Goal: Task Accomplishment & Management: Complete application form

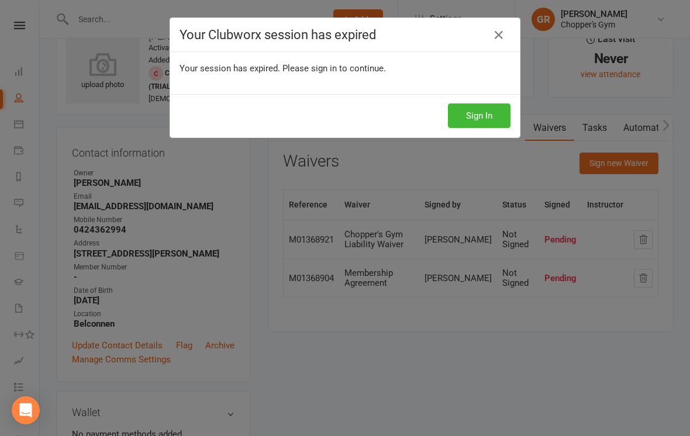
click at [482, 126] on button "Sign In" at bounding box center [479, 116] width 63 height 25
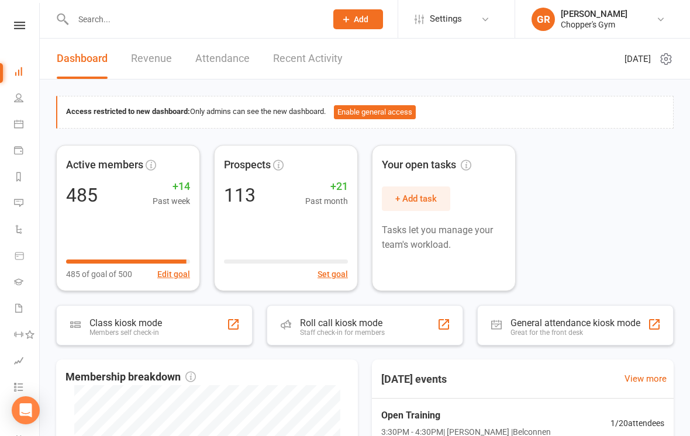
click at [18, 125] on icon at bounding box center [18, 123] width 9 height 9
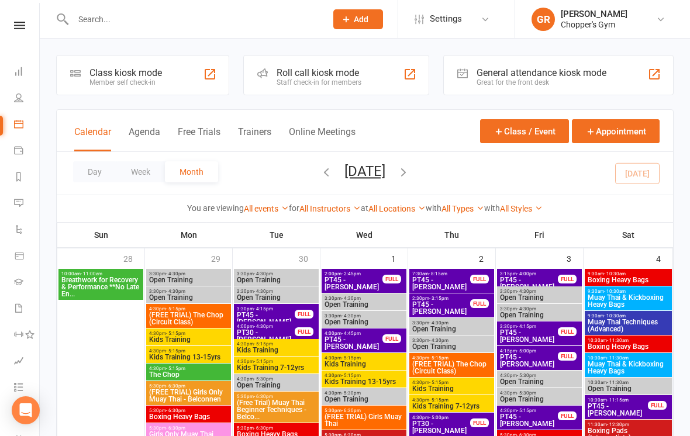
click at [364, 19] on span "Add" at bounding box center [361, 19] width 15 height 9
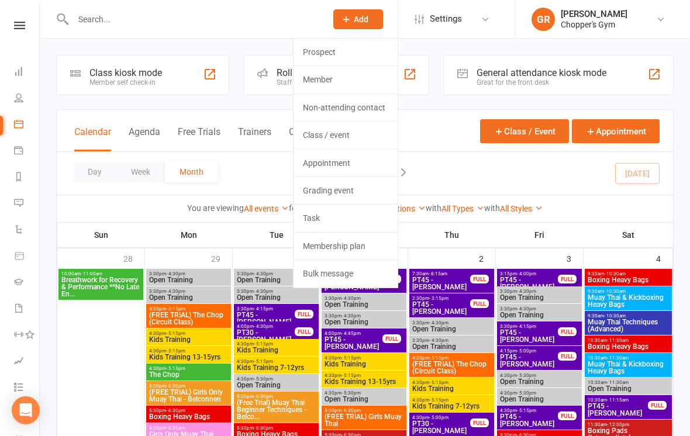
click at [357, 80] on link "Member" at bounding box center [346, 79] width 104 height 27
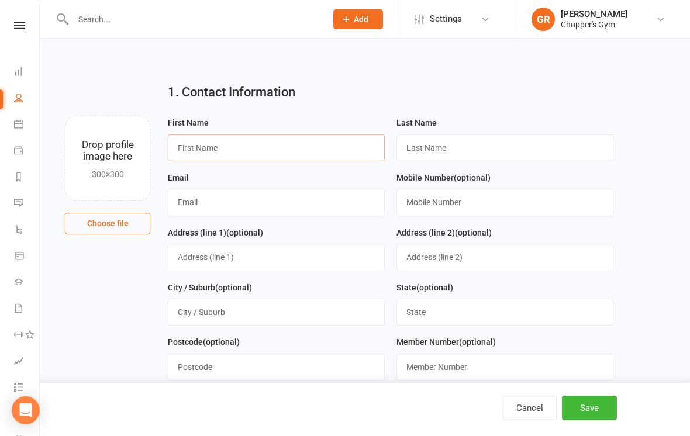
click at [282, 145] on input "text" at bounding box center [276, 147] width 217 height 27
type input "David"
click at [494, 147] on input "text" at bounding box center [504, 147] width 217 height 27
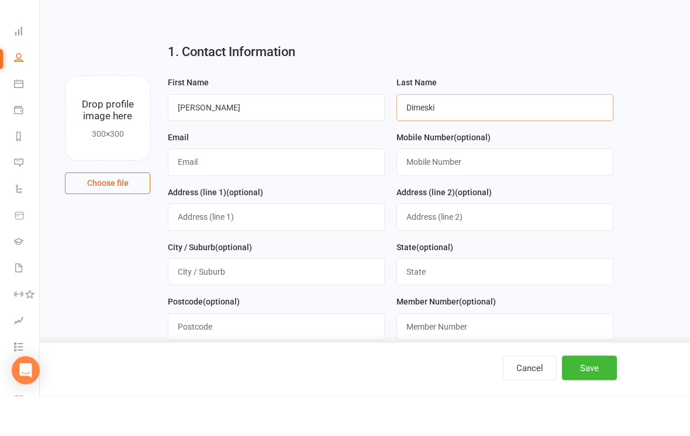
type input "Dimeski"
click at [275, 189] on input "text" at bounding box center [276, 202] width 217 height 27
type input "Stojfit@gmail.com"
click at [485, 189] on input "text" at bounding box center [504, 202] width 217 height 27
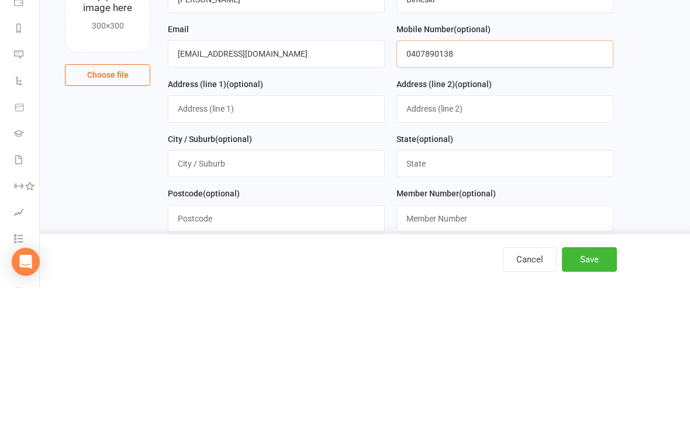
type input "0407890138"
click at [264, 244] on input "text" at bounding box center [276, 257] width 217 height 27
click at [297, 299] on input "text" at bounding box center [276, 312] width 217 height 27
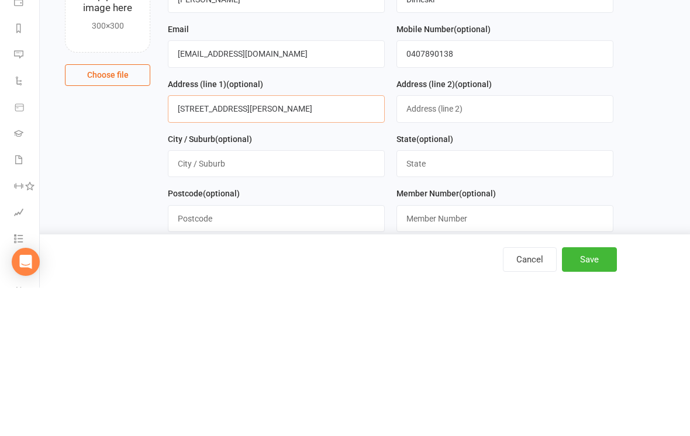
click at [303, 244] on input "6 Clyde Finlay Street" at bounding box center [276, 257] width 217 height 27
type input "6 Clyde Finlay Street MacGregor"
click at [329, 299] on input "text" at bounding box center [276, 312] width 217 height 27
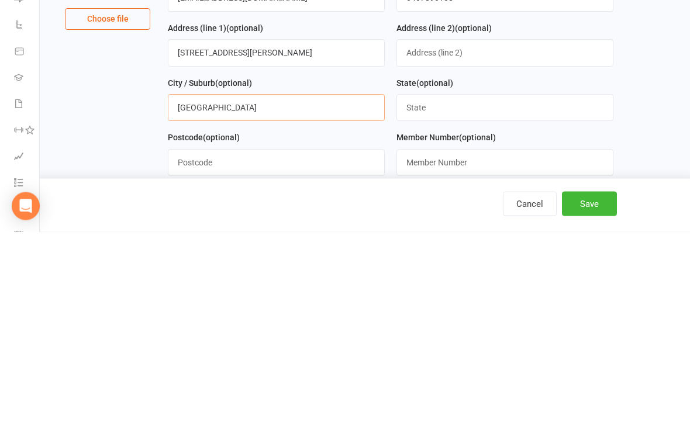
type input "Canberra"
click at [294, 354] on input "text" at bounding box center [276, 367] width 217 height 27
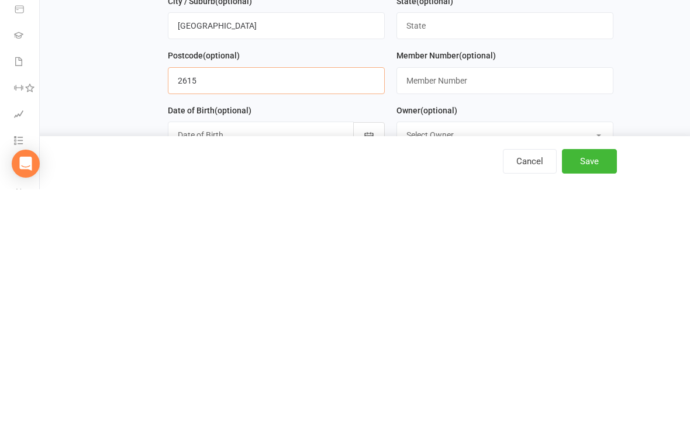
scroll to position [52, 0]
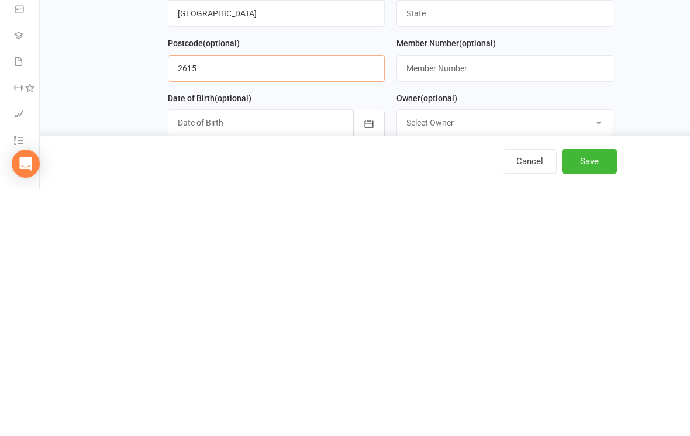
type input "2615"
click at [260, 356] on div at bounding box center [276, 369] width 217 height 27
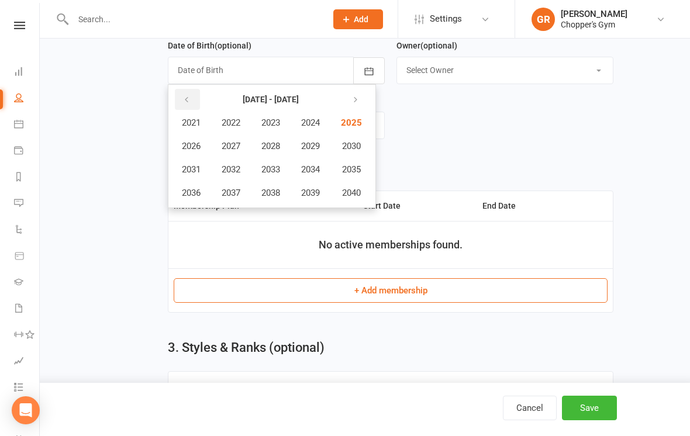
click at [196, 98] on button "button" at bounding box center [187, 99] width 25 height 21
click at [191, 95] on button "button" at bounding box center [187, 99] width 25 height 21
click at [192, 94] on button "button" at bounding box center [187, 99] width 25 height 21
click at [178, 98] on button "button" at bounding box center [187, 99] width 25 height 21
click at [182, 98] on button "button" at bounding box center [187, 99] width 25 height 21
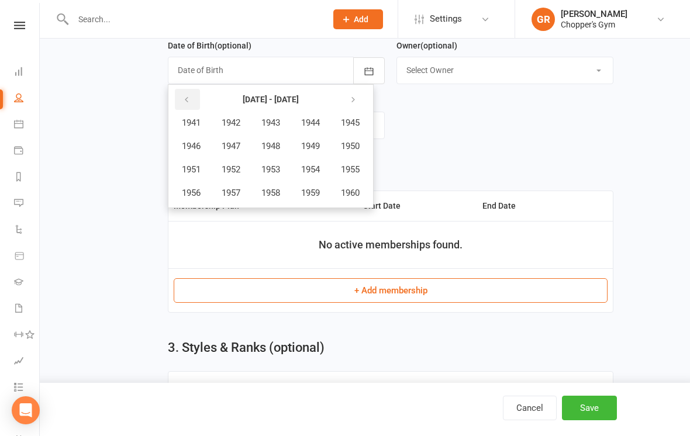
click at [181, 94] on button "button" at bounding box center [187, 99] width 25 height 21
click at [363, 99] on button "button" at bounding box center [353, 99] width 25 height 21
click at [357, 100] on icon "button" at bounding box center [353, 99] width 8 height 9
click at [357, 97] on icon "button" at bounding box center [353, 99] width 8 height 9
click at [360, 94] on button "button" at bounding box center [353, 99] width 25 height 21
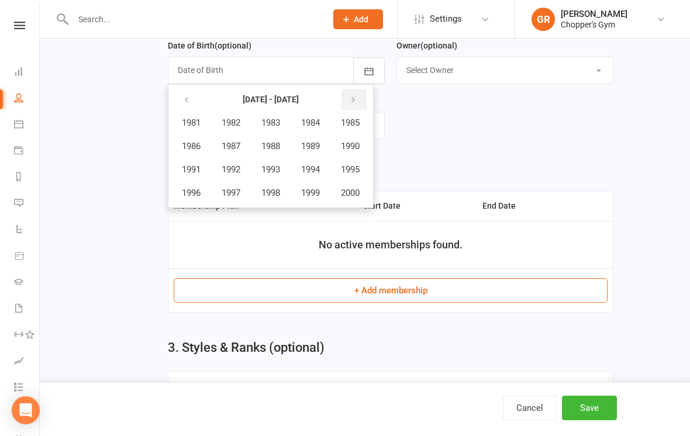
click at [353, 97] on button "button" at bounding box center [353, 99] width 25 height 21
click at [188, 98] on icon "button" at bounding box center [186, 99] width 8 height 9
click at [286, 94] on button "1981 - 2000" at bounding box center [270, 99] width 117 height 21
click at [320, 124] on span "1984" at bounding box center [310, 123] width 19 height 11
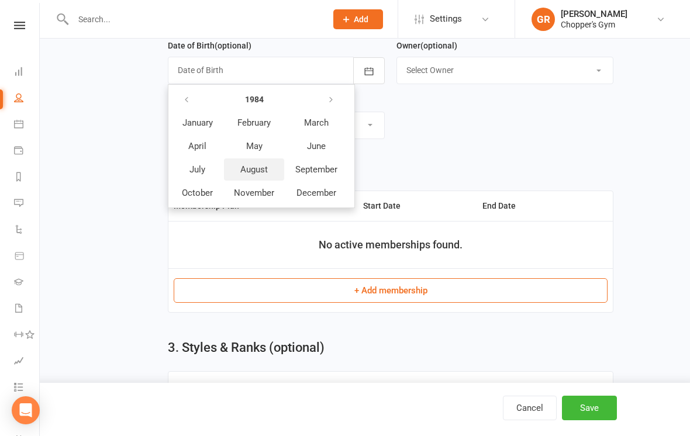
click at [258, 175] on span "August" at bounding box center [253, 169] width 27 height 11
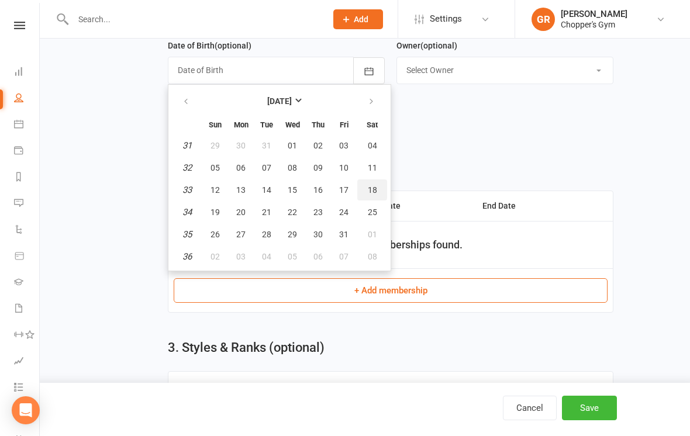
click at [382, 186] on button "18" at bounding box center [372, 190] width 30 height 21
type input "18 Aug 1984"
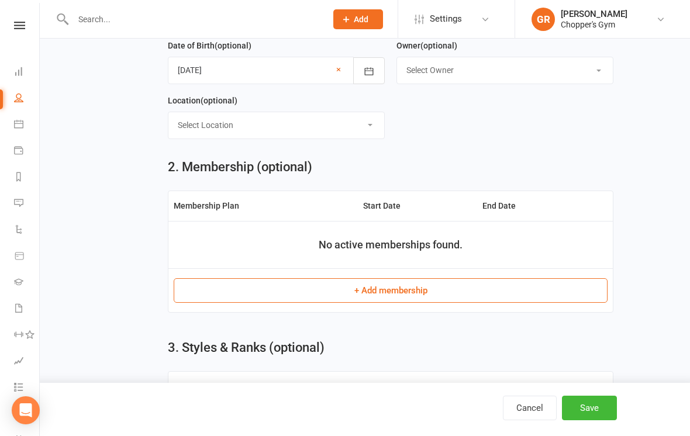
click at [375, 127] on select "Select Location Belconnen Dickson" at bounding box center [276, 125] width 216 height 26
select select "0"
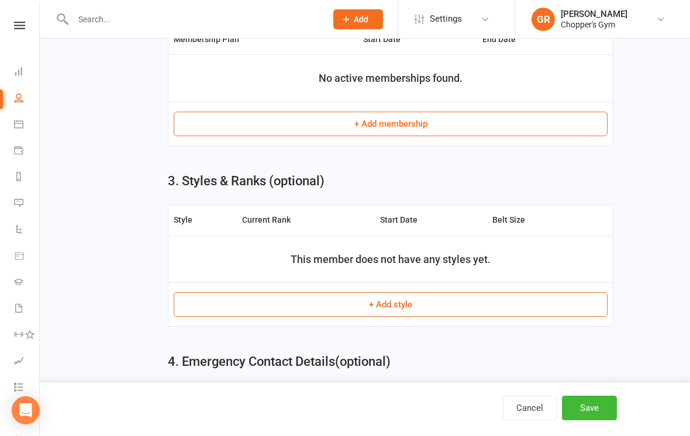
scroll to position [636, 0]
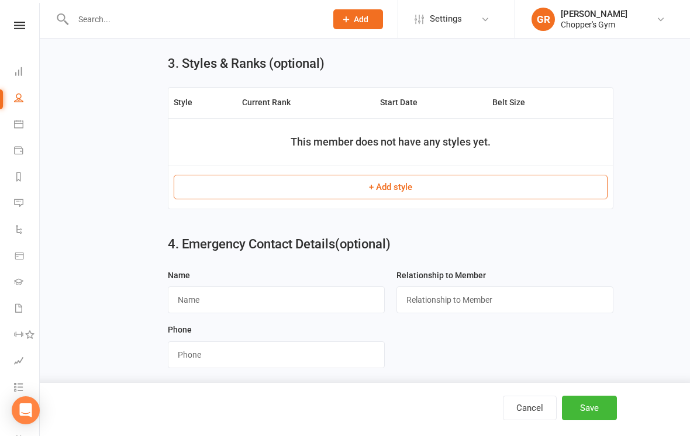
click at [598, 418] on button "Save" at bounding box center [589, 408] width 55 height 25
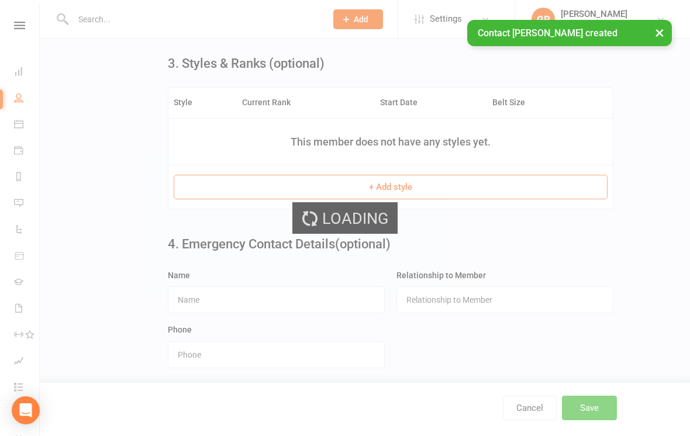
scroll to position [0, 0]
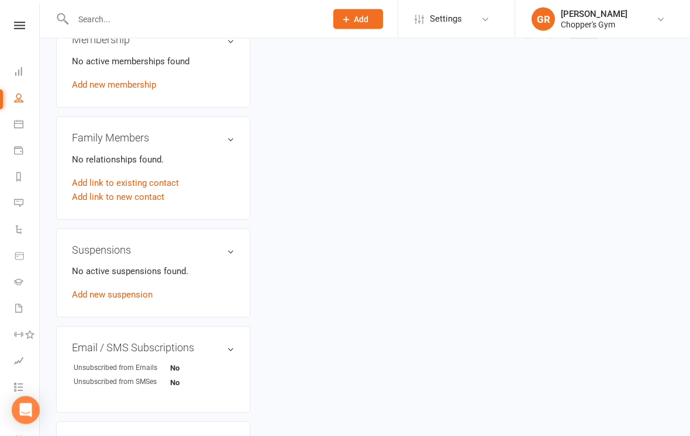
scroll to position [498, 0]
click at [153, 204] on link "Add link to new contact" at bounding box center [118, 197] width 92 height 14
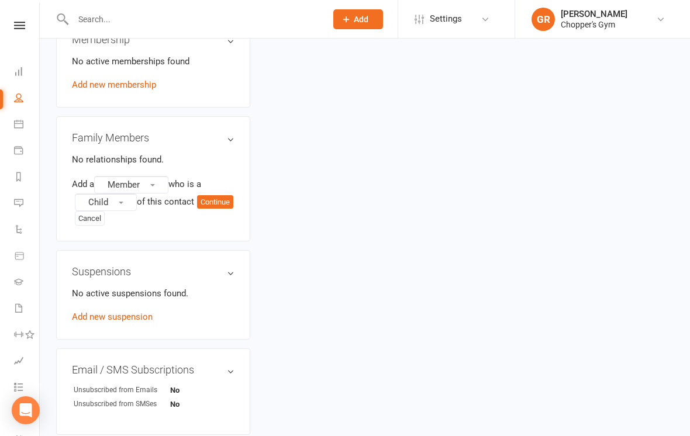
click at [197, 209] on button "Continue" at bounding box center [215, 202] width 36 height 14
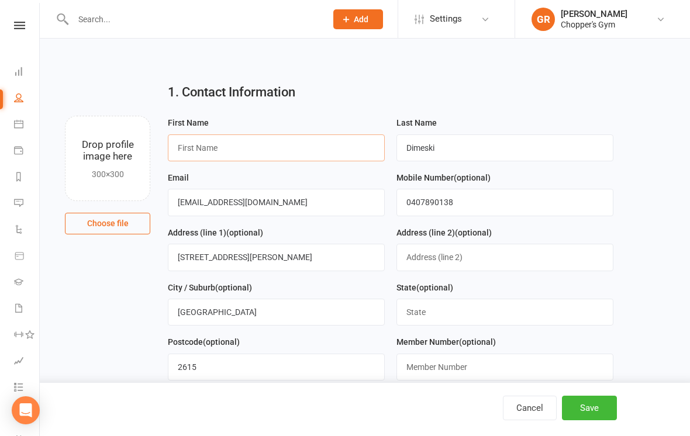
click at [284, 147] on input "text" at bounding box center [276, 147] width 217 height 27
type input "Ada"
click at [477, 144] on input "Dimeski" at bounding box center [504, 147] width 217 height 27
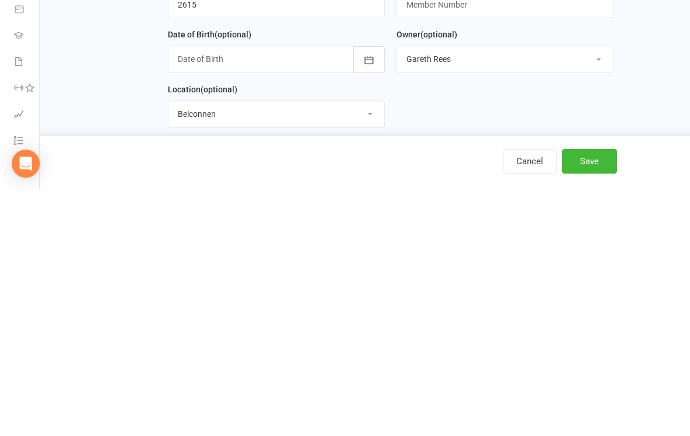
type input "Dimeska"
click at [371, 293] on button "button" at bounding box center [369, 306] width 32 height 27
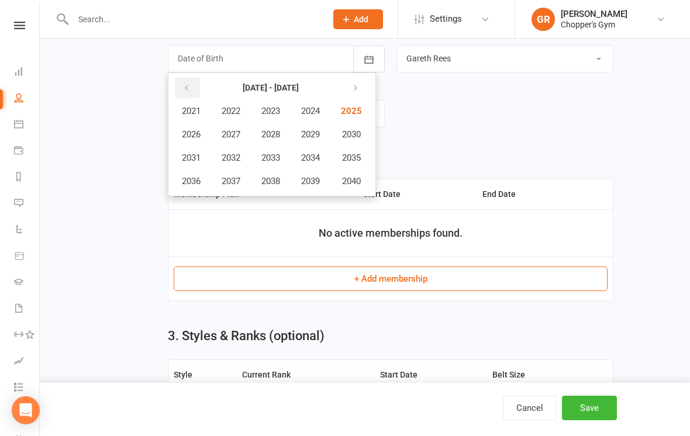
click at [192, 83] on button "button" at bounding box center [187, 87] width 25 height 21
click at [368, 159] on button "2015" at bounding box center [350, 158] width 39 height 22
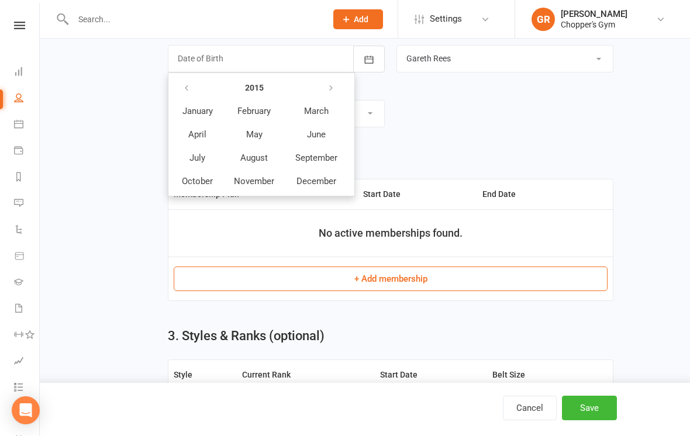
click at [263, 111] on span "February" at bounding box center [253, 111] width 33 height 11
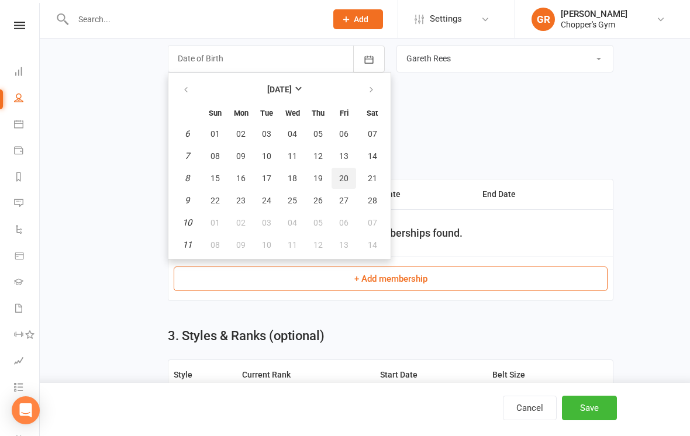
click at [351, 180] on button "20" at bounding box center [344, 178] width 25 height 21
type input "20 Feb 2015"
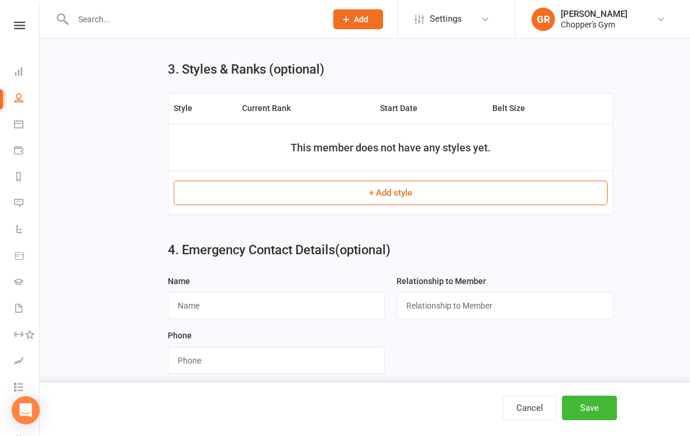
scroll to position [636, 0]
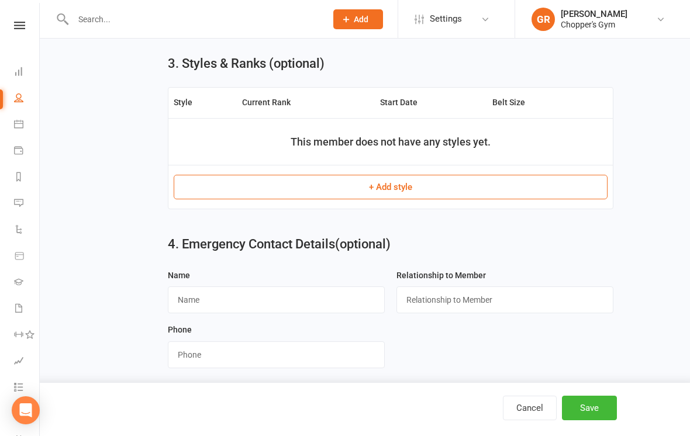
click at [584, 420] on button "Save" at bounding box center [589, 408] width 55 height 25
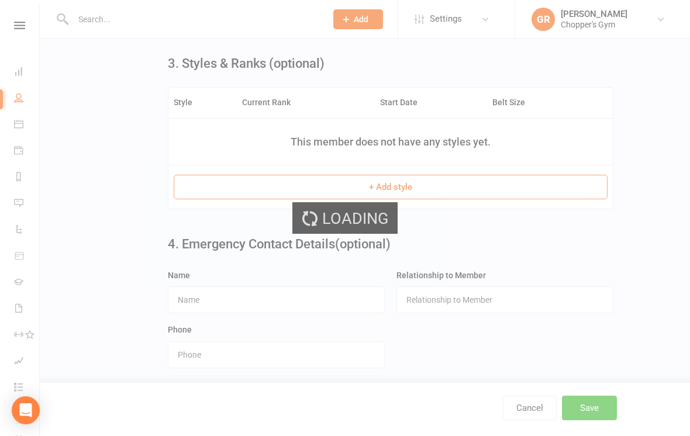
scroll to position [0, 0]
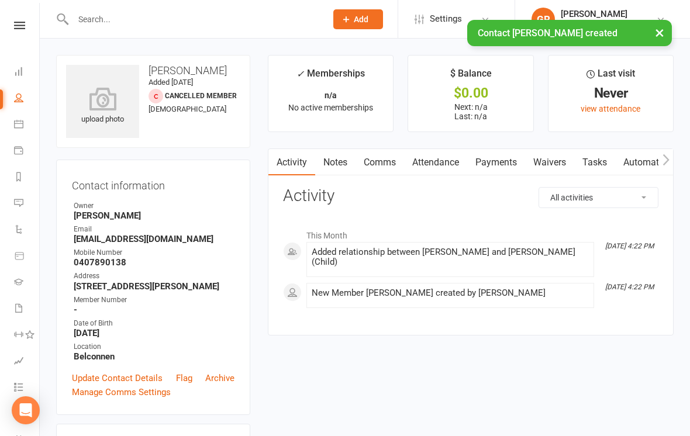
click at [551, 162] on link "Waivers" at bounding box center [549, 162] width 49 height 27
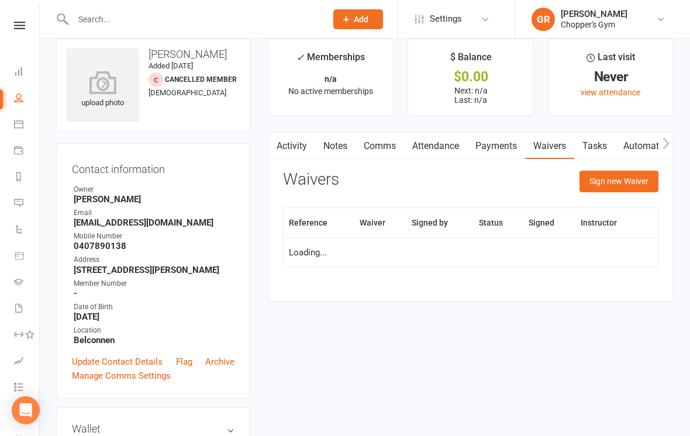
scroll to position [18, 0]
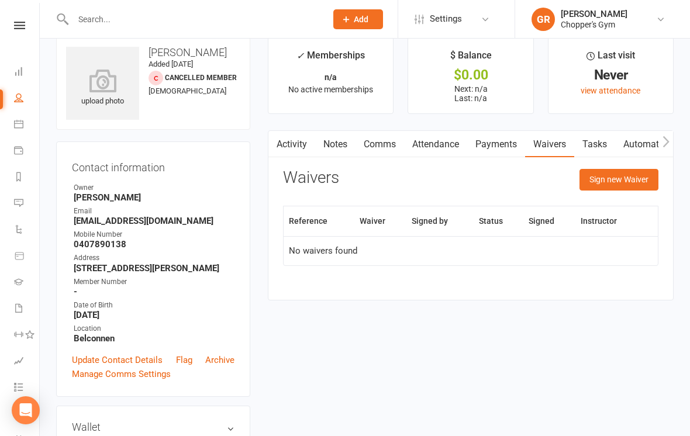
click at [630, 185] on button "Sign new Waiver" at bounding box center [618, 179] width 79 height 21
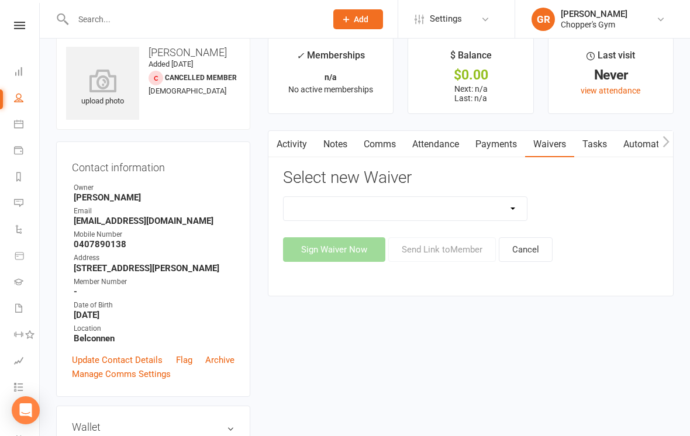
click at [516, 208] on select "12mth Up Front Membership Agreement Chopper's Gym Liability Waiver Chopper's Gy…" at bounding box center [405, 208] width 243 height 23
select select "13488"
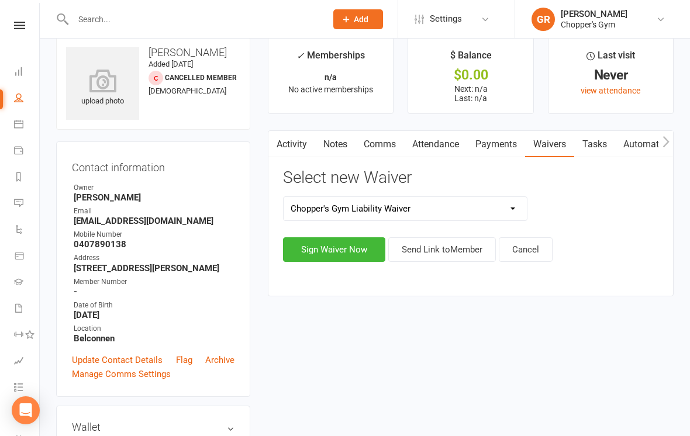
click at [358, 256] on button "Sign Waiver Now" at bounding box center [334, 249] width 102 height 25
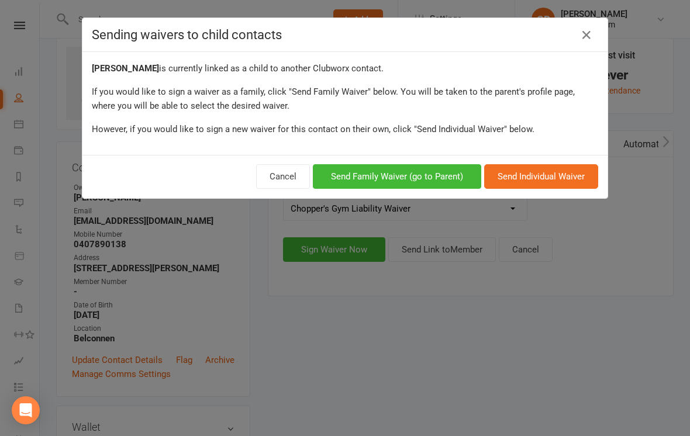
click at [449, 180] on button "Send Family Waiver (go to Parent)" at bounding box center [397, 176] width 168 height 25
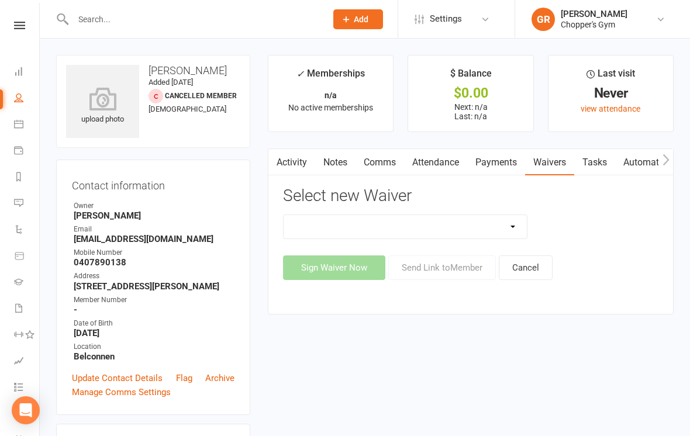
click at [513, 226] on select "12mth Up Front Membership Agreement Chopper's Gym Liability Waiver Chopper's Gy…" at bounding box center [405, 226] width 243 height 23
select select "13488"
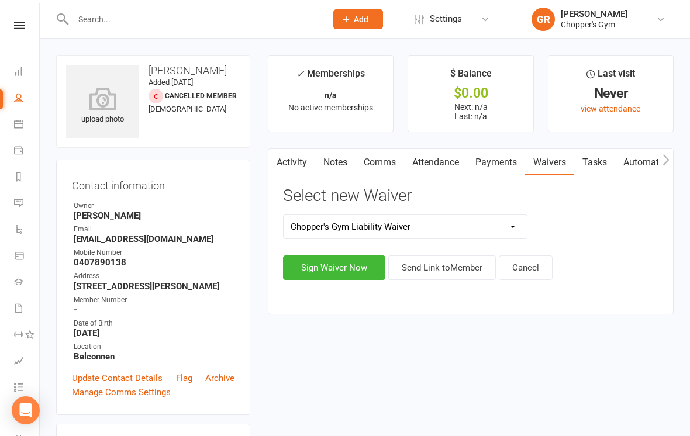
click at [351, 271] on button "Sign Waiver Now" at bounding box center [334, 268] width 102 height 25
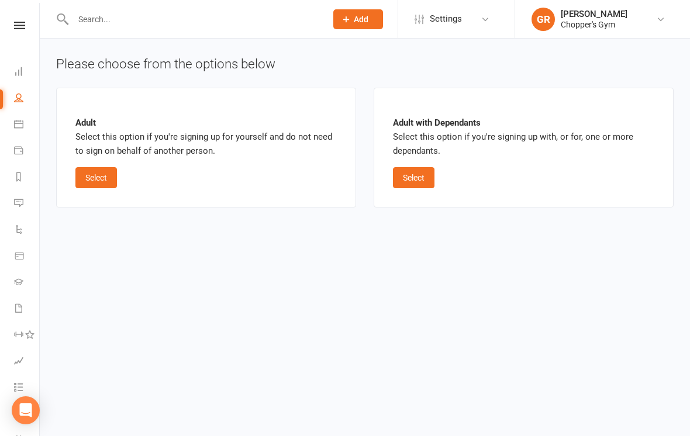
click at [432, 180] on button "Select" at bounding box center [414, 177] width 42 height 21
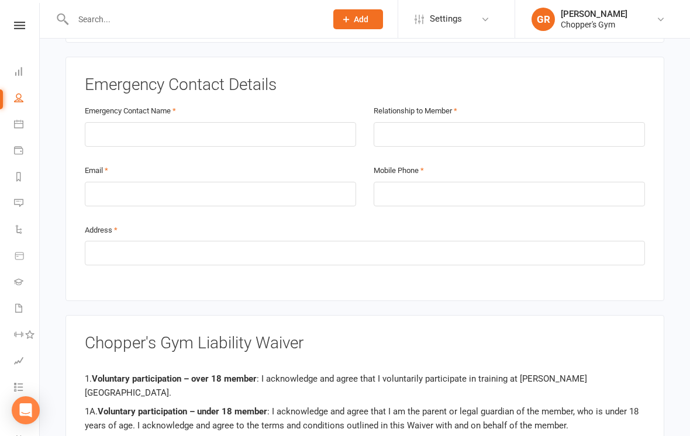
scroll to position [73, 0]
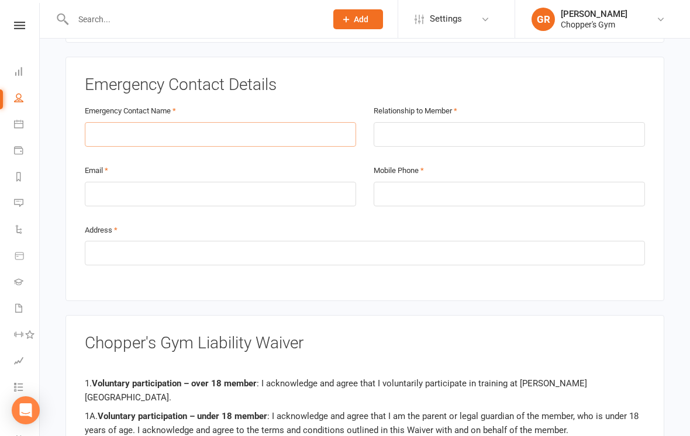
click at [119, 122] on input "text" at bounding box center [220, 134] width 271 height 25
type input "David Dimeski"
click at [514, 126] on input "text" at bounding box center [509, 134] width 271 height 25
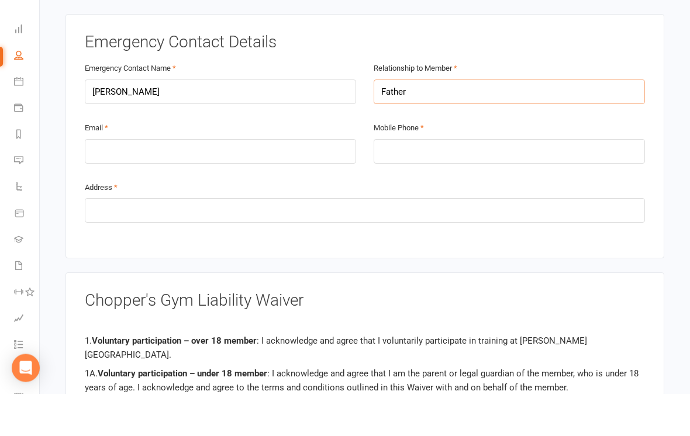
type input "Father"
click at [126, 182] on input "email" at bounding box center [220, 194] width 271 height 25
type input "stojfit@gmail.com"
click at [500, 182] on input "tel" at bounding box center [509, 194] width 271 height 25
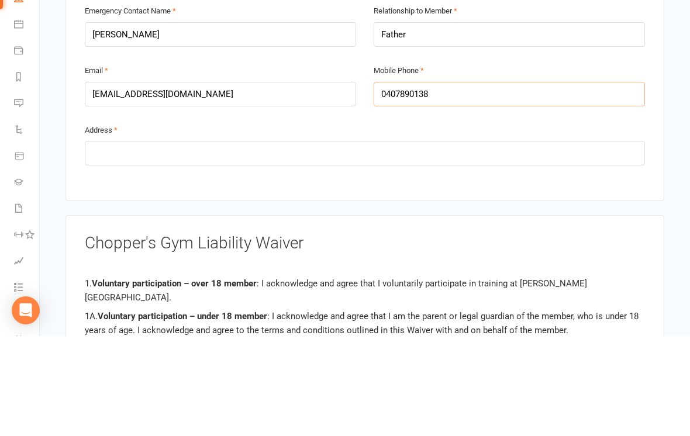
type input "0407890138"
click at [111, 241] on input "text" at bounding box center [365, 253] width 560 height 25
click at [140, 241] on input "6 Clyde Filay Street MacGregor" at bounding box center [365, 253] width 560 height 25
click at [148, 241] on input "6 Clyde Filay Street MacGregor" at bounding box center [365, 253] width 560 height 25
click at [350, 241] on input "6 Clyde Finlay Street MacGregor" at bounding box center [365, 253] width 560 height 25
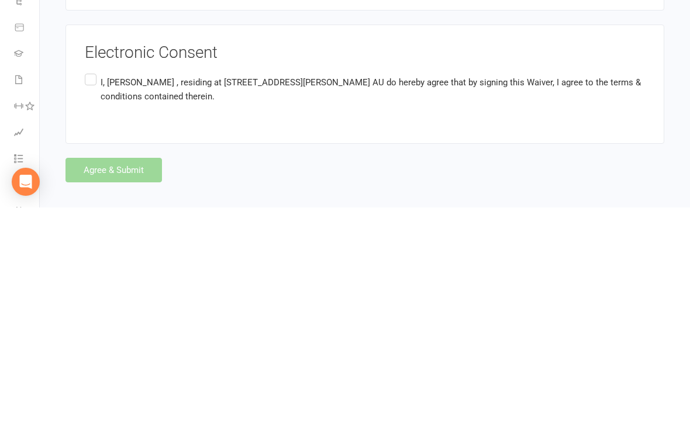
scroll to position [1647, 0]
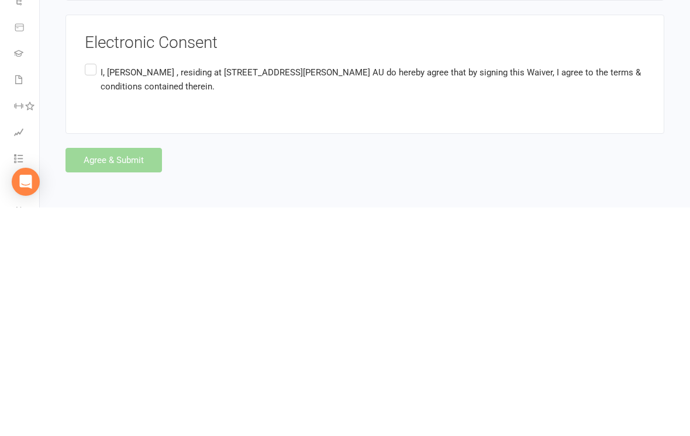
type input "6 Clyde Finlay Street MacGregor, Canberra ACT"
click at [96, 290] on label "I, David Dimeski , residing at 6 Clyde Finlay Street MacGregor, Canberra, 2615 …" at bounding box center [365, 308] width 560 height 37
click at [92, 290] on input "I, David Dimeski , residing at 6 Clyde Finlay Street MacGregor, Canberra, 2615 …" at bounding box center [89, 290] width 8 height 0
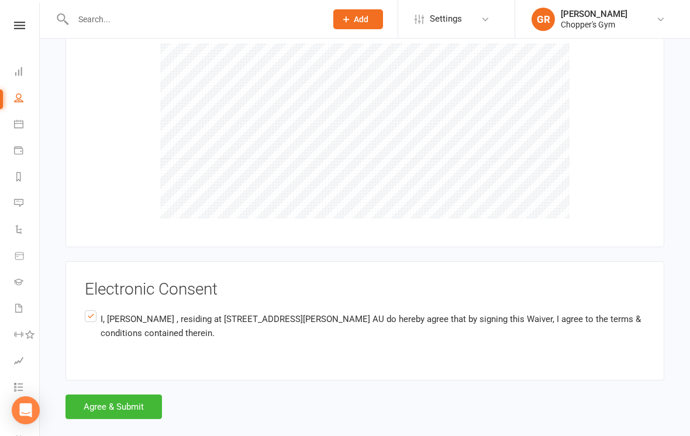
click at [142, 395] on button "Agree & Submit" at bounding box center [113, 407] width 96 height 25
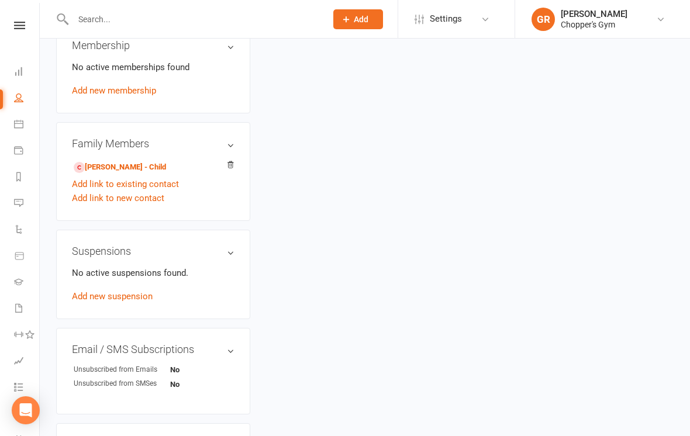
scroll to position [491, 0]
click at [136, 174] on link "Ada Dimeska - Child" at bounding box center [120, 168] width 92 height 12
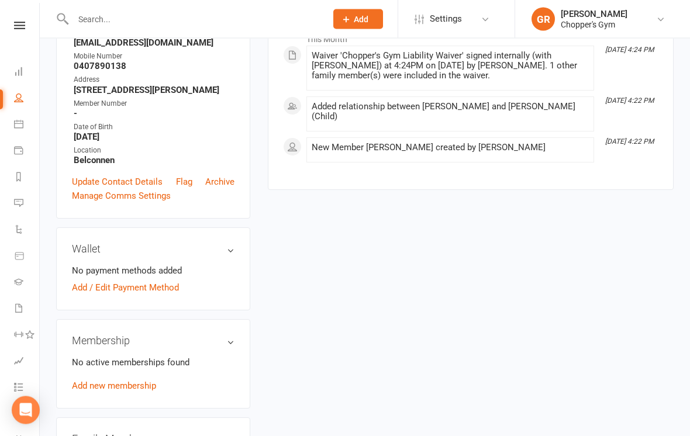
scroll to position [217, 0]
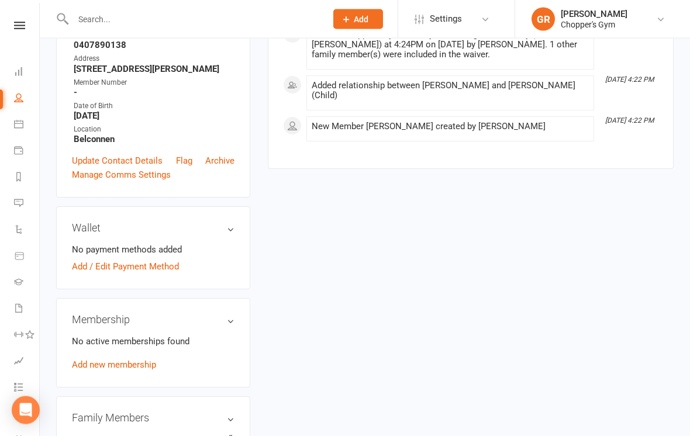
click at [146, 369] on link "Add new membership" at bounding box center [114, 365] width 84 height 11
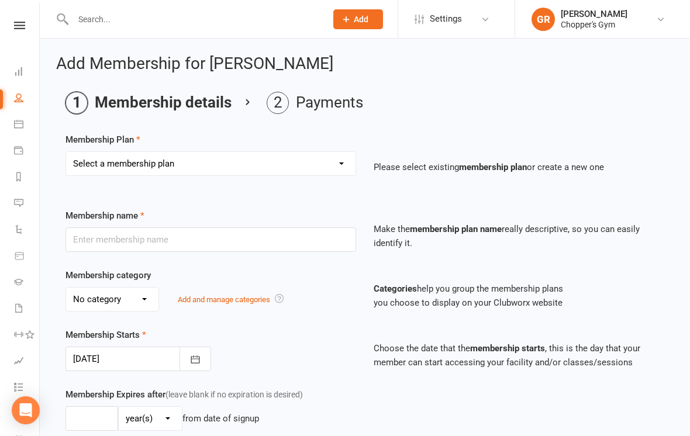
click at [320, 164] on select "Select a membership plan Create new Membership Plan Staff Membership Ongoing Un…" at bounding box center [210, 163] width 289 height 23
select select "3"
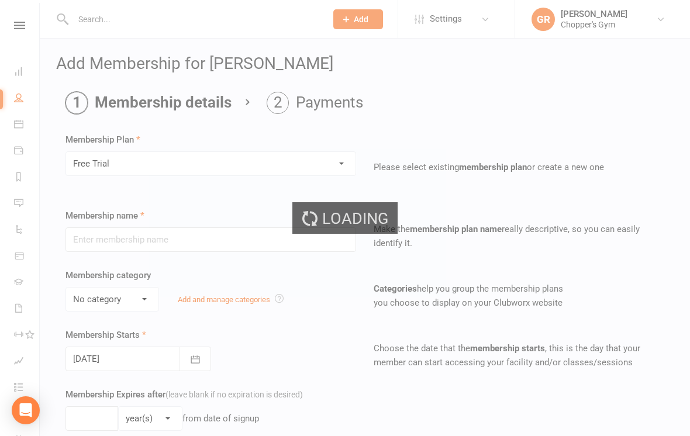
type input "Free Trial"
select select "0"
type input "0"
type input "1"
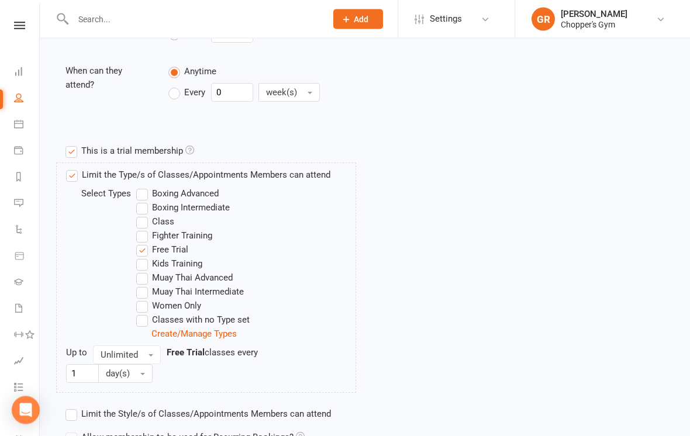
scroll to position [569, 0]
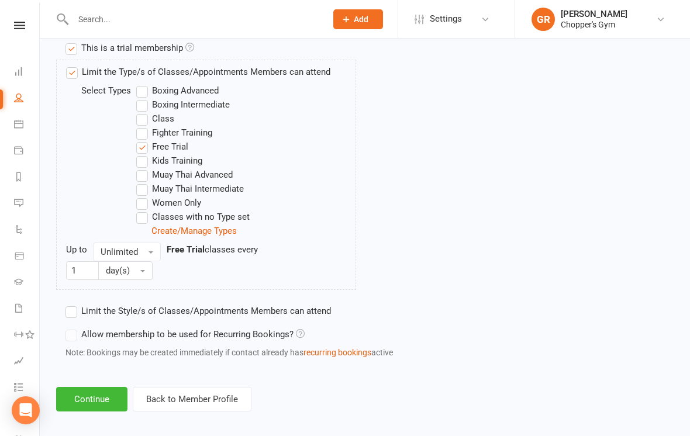
click at [91, 396] on button "Continue" at bounding box center [91, 399] width 71 height 25
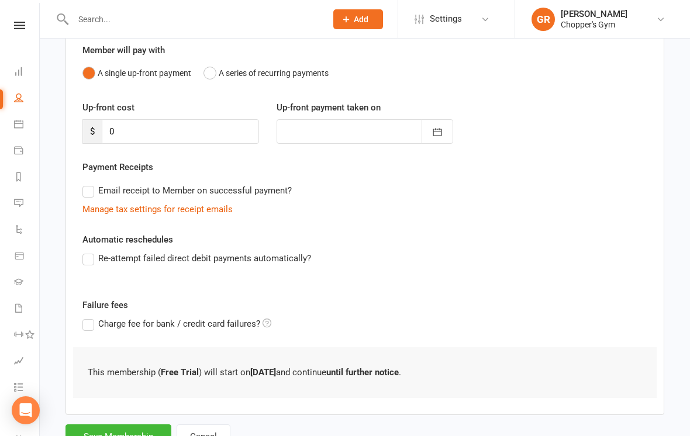
scroll to position [145, 0]
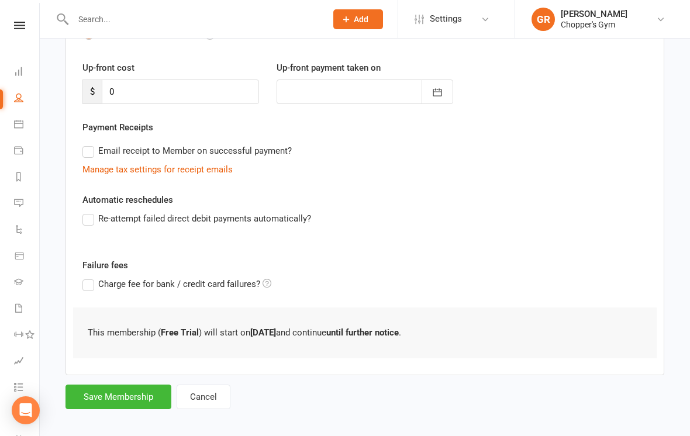
click at [128, 397] on button "Save Membership" at bounding box center [118, 397] width 106 height 25
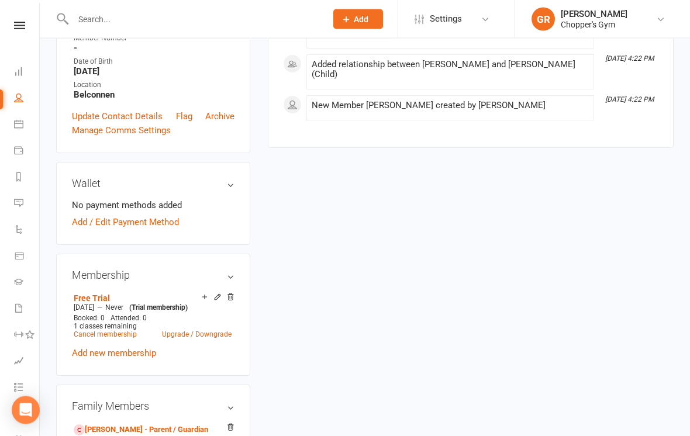
scroll to position [270, 0]
click at [233, 301] on icon at bounding box center [230, 297] width 8 height 8
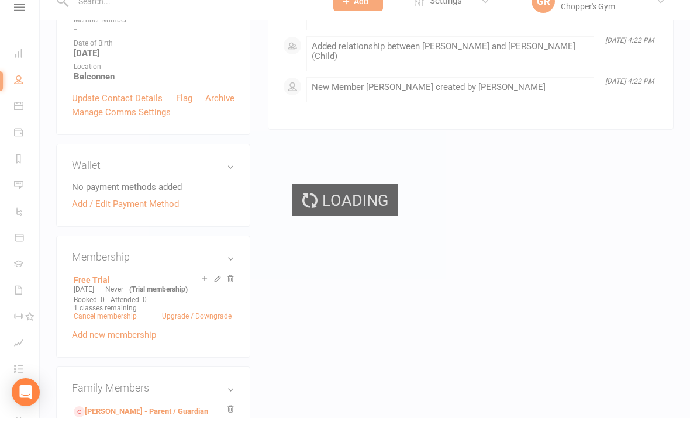
scroll to position [288, 0]
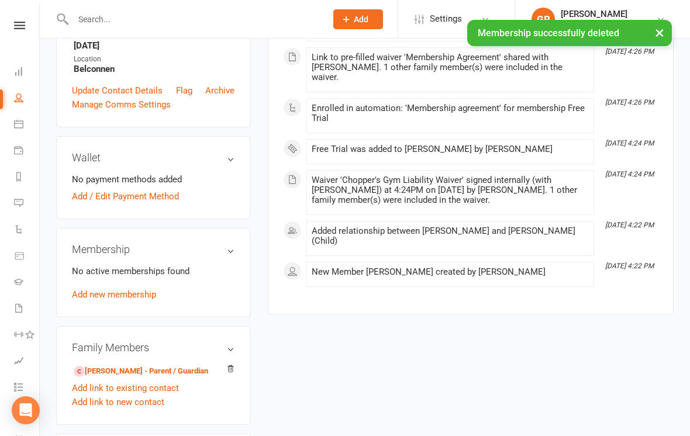
click at [142, 300] on link "Add new membership" at bounding box center [114, 294] width 84 height 11
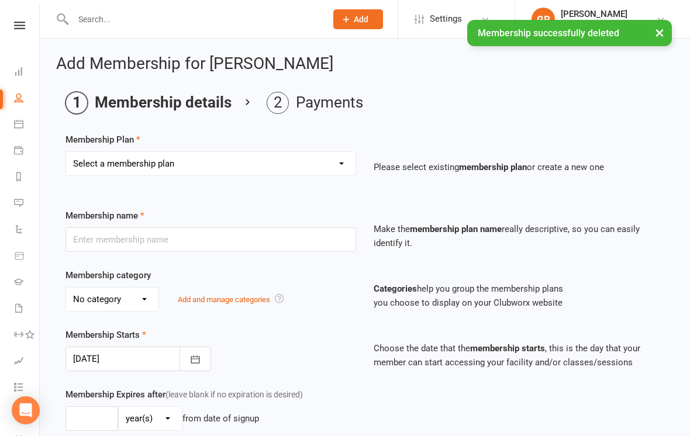
click at [280, 164] on select "Select a membership plan Create new Membership Plan Staff Membership Ongoing Un…" at bounding box center [210, 163] width 289 height 23
select select "11"
type input "Kid's Free Trial"
select select "2"
type input "0"
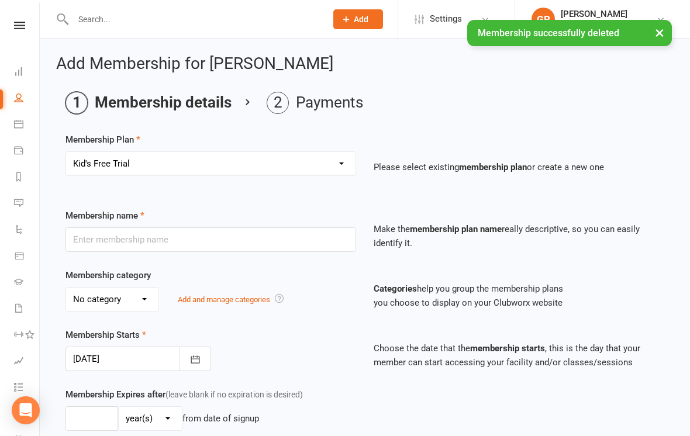
type input "1"
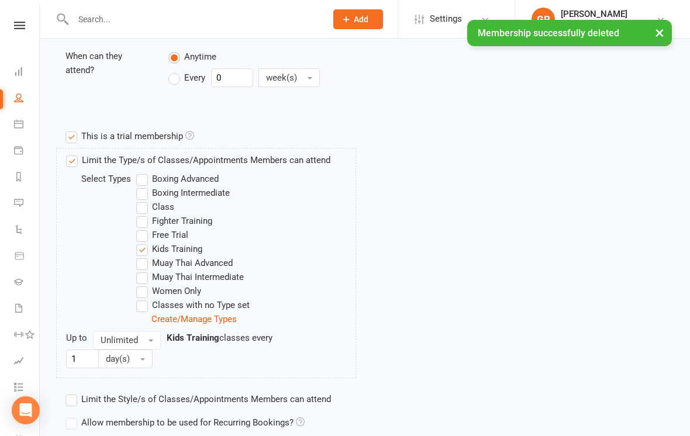
scroll to position [569, 0]
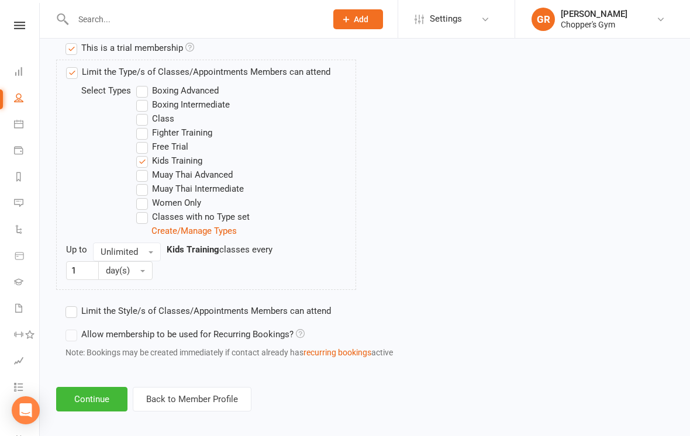
click at [101, 399] on button "Continue" at bounding box center [91, 399] width 71 height 25
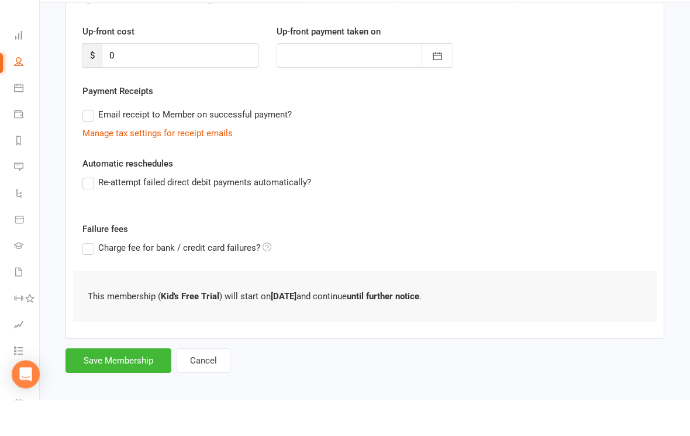
scroll to position [145, 0]
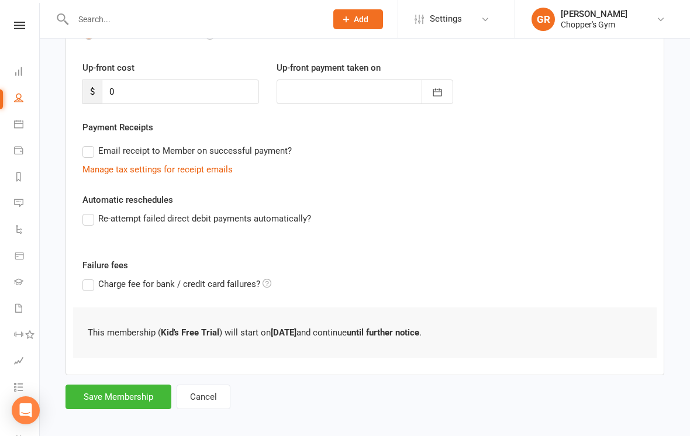
click at [133, 396] on button "Save Membership" at bounding box center [118, 397] width 106 height 25
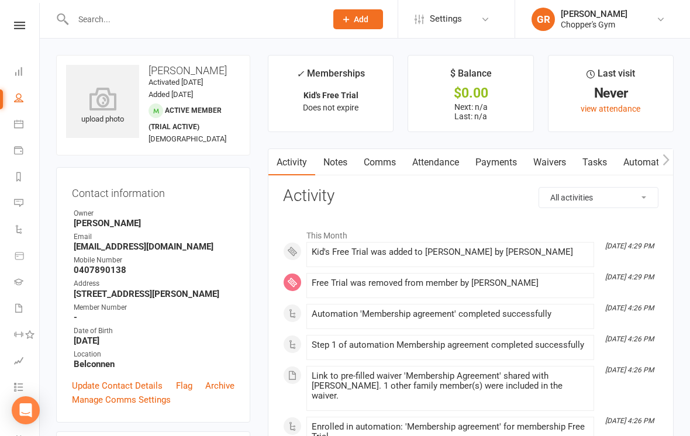
click at [554, 162] on link "Waivers" at bounding box center [549, 162] width 49 height 27
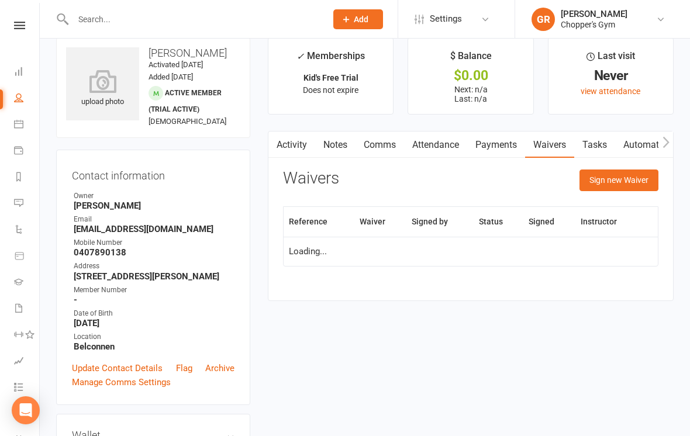
scroll to position [18, 0]
